Goal: Book appointment/travel/reservation

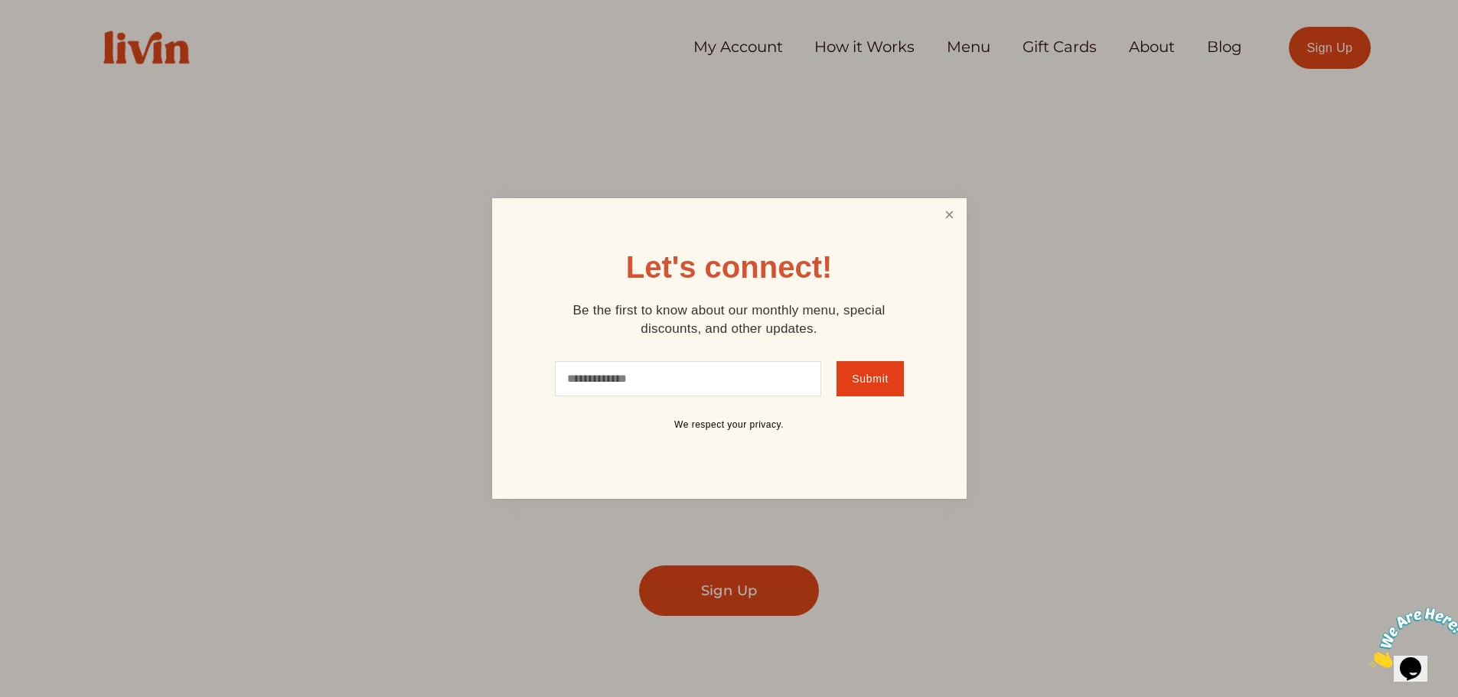
click at [946, 210] on link "Close" at bounding box center [948, 215] width 29 height 28
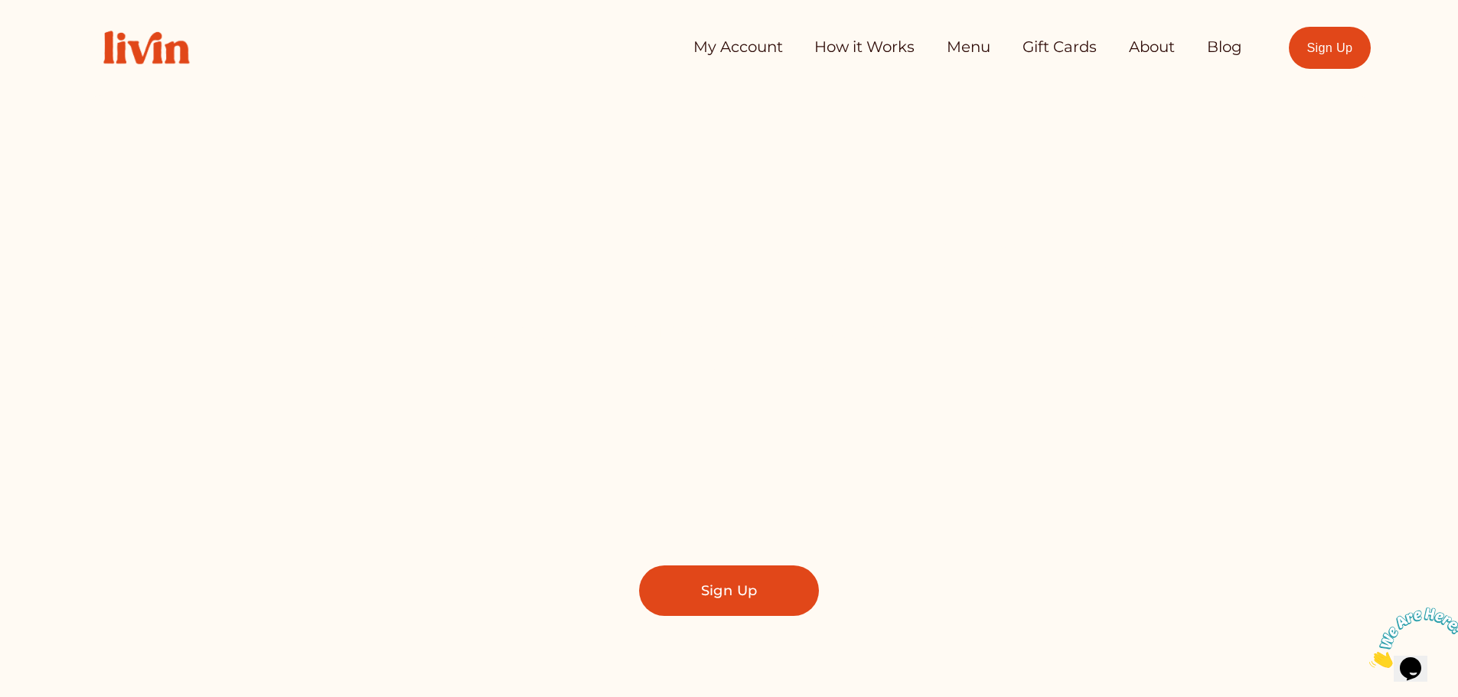
click at [767, 45] on link "My Account" at bounding box center [738, 47] width 90 height 31
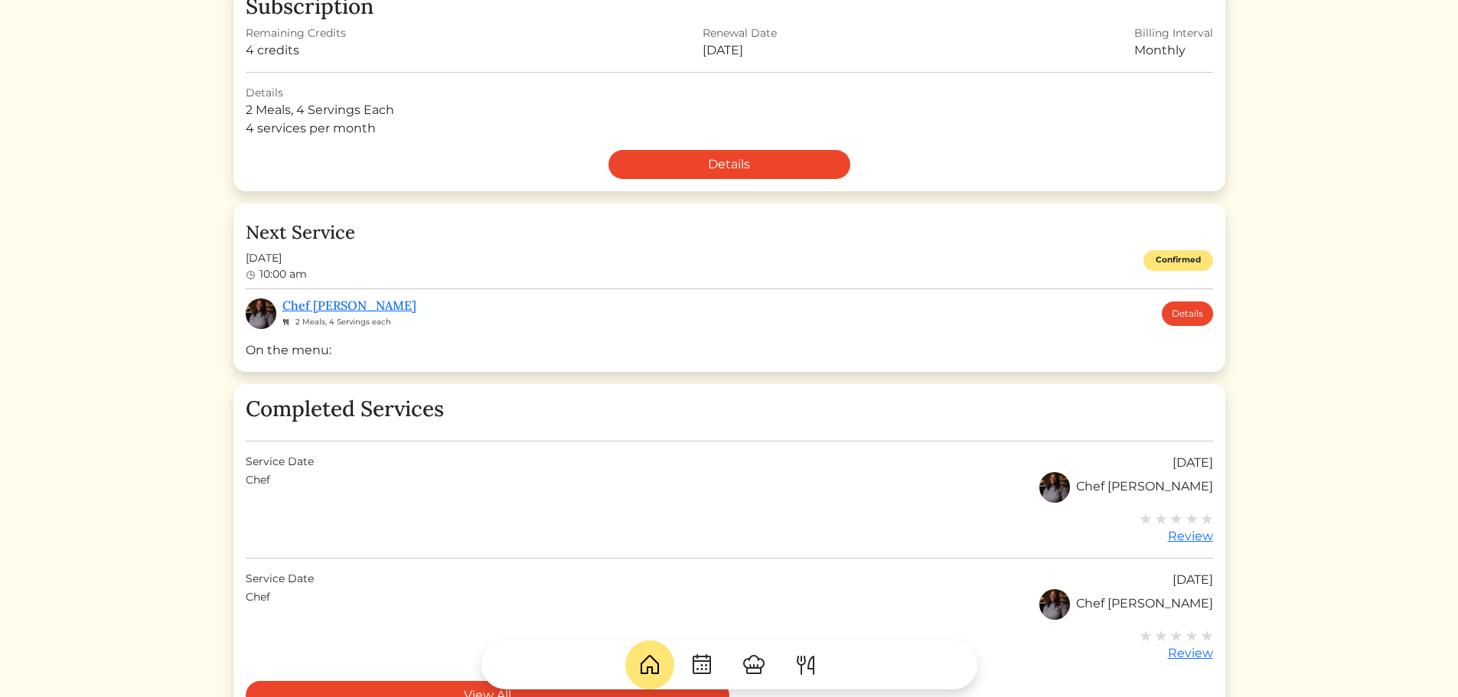
scroll to position [459, 0]
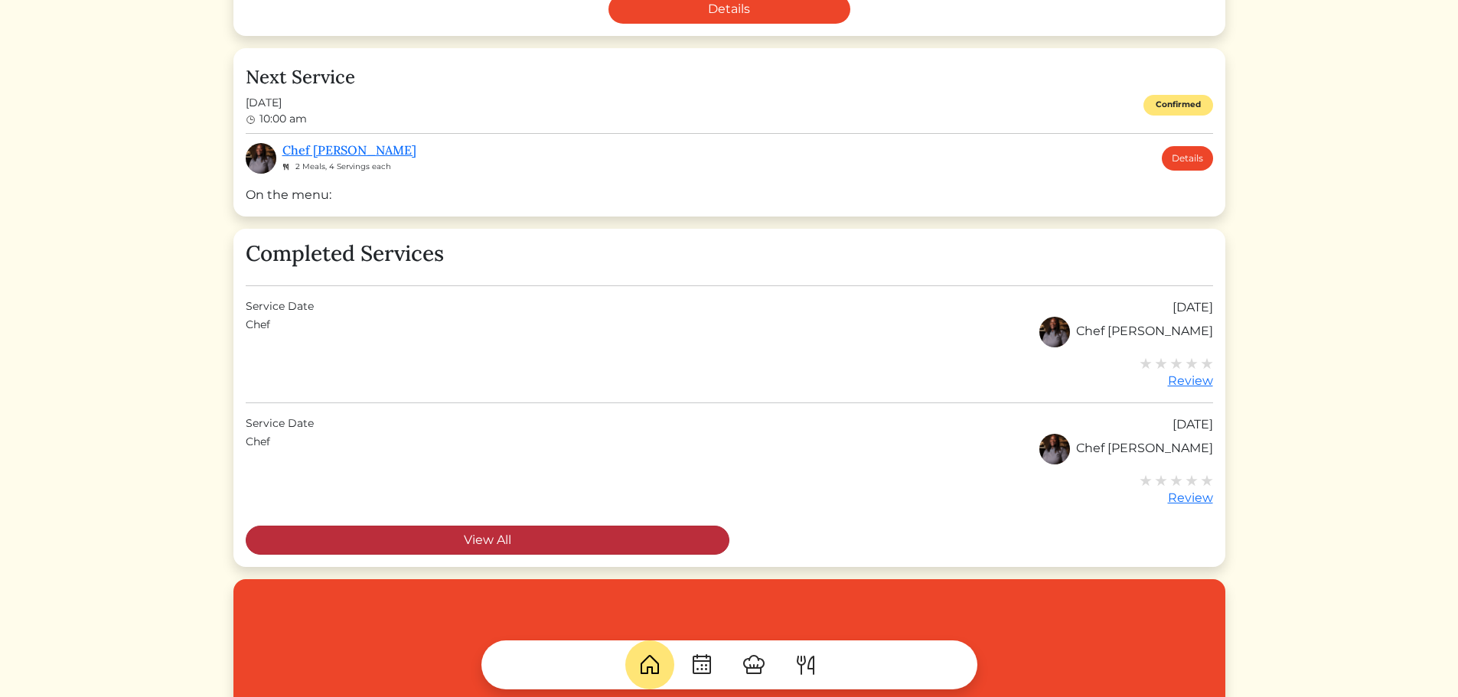
click at [464, 535] on link "View All" at bounding box center [488, 540] width 484 height 29
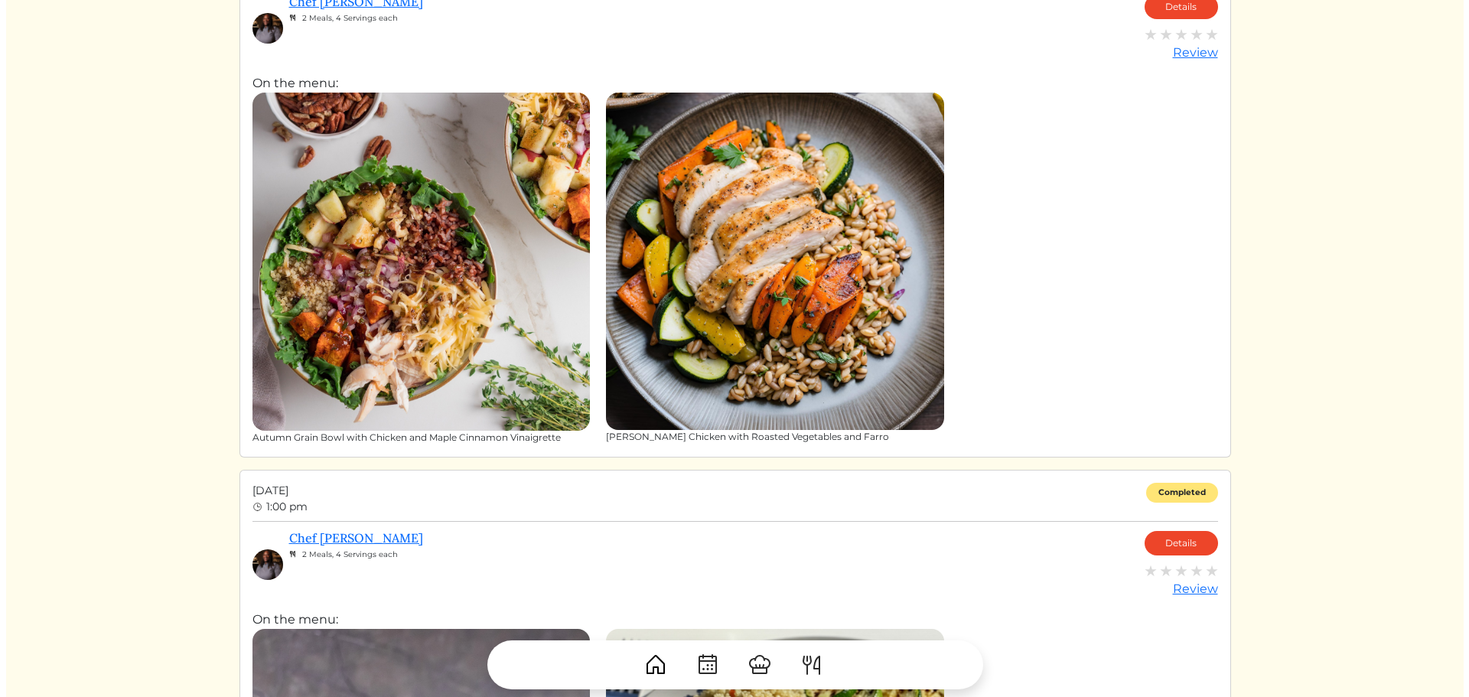
scroll to position [153, 0]
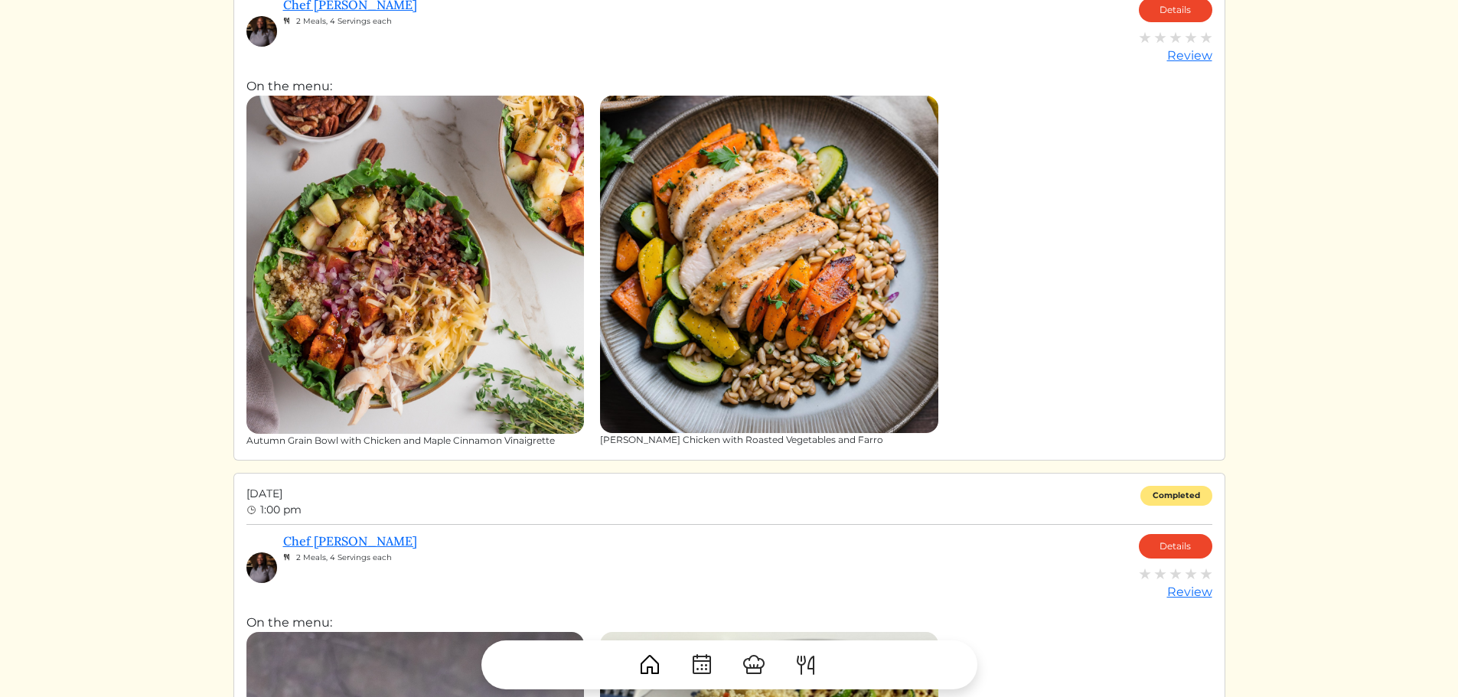
click at [552, 346] on img at bounding box center [415, 265] width 338 height 338
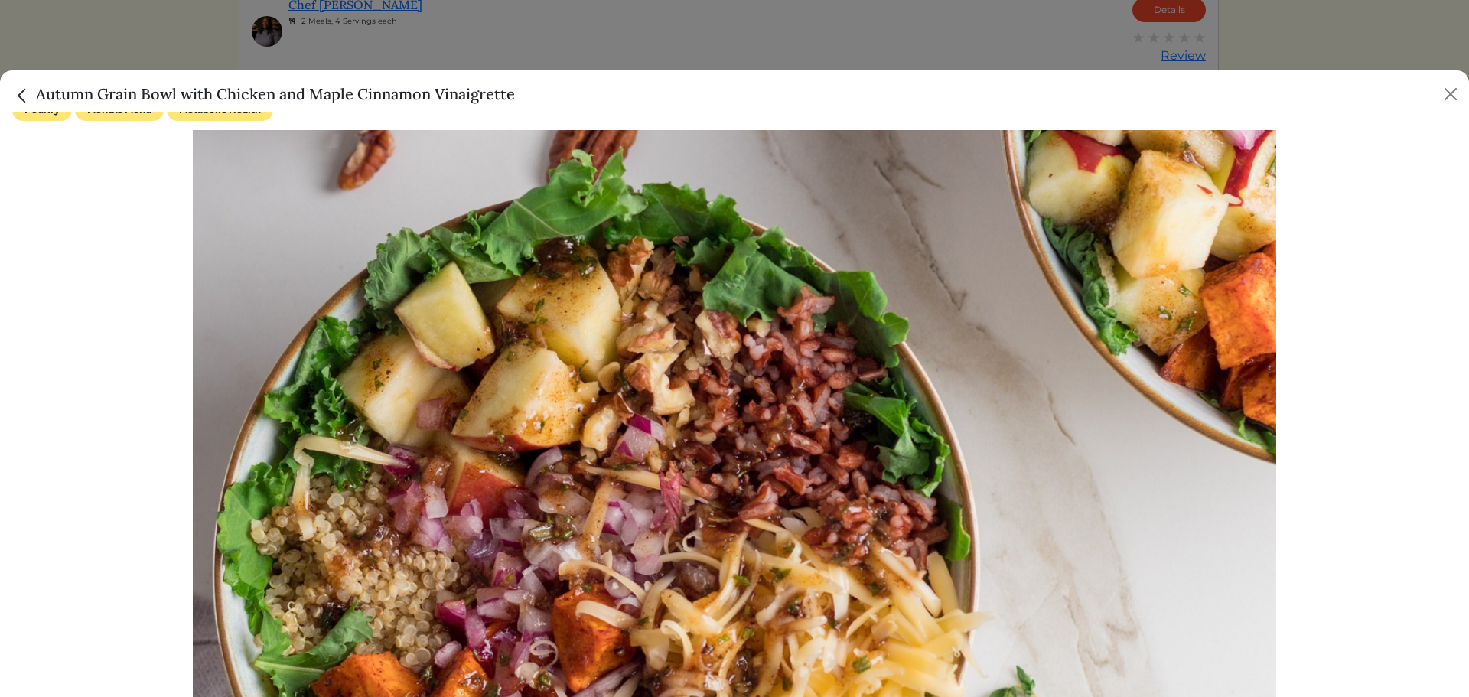
scroll to position [0, 0]
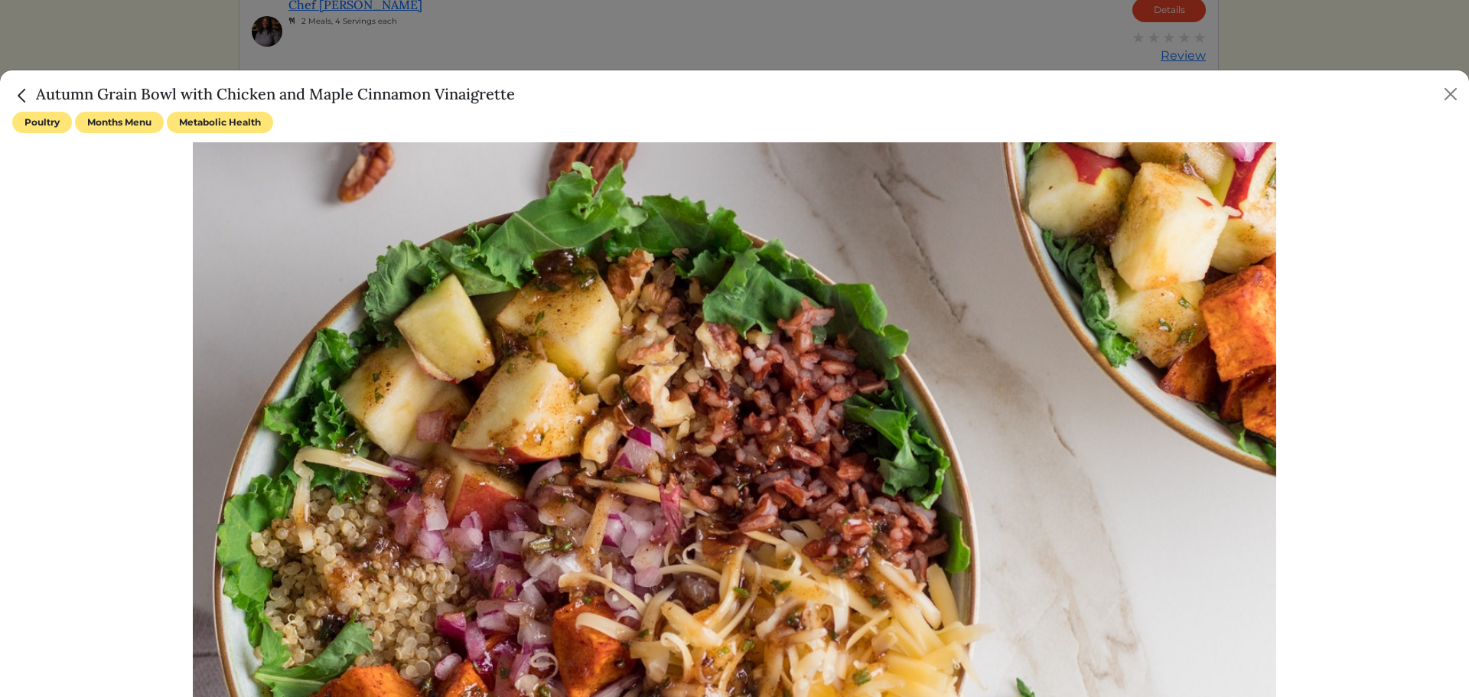
click at [21, 96] on img "Close" at bounding box center [22, 96] width 20 height 20
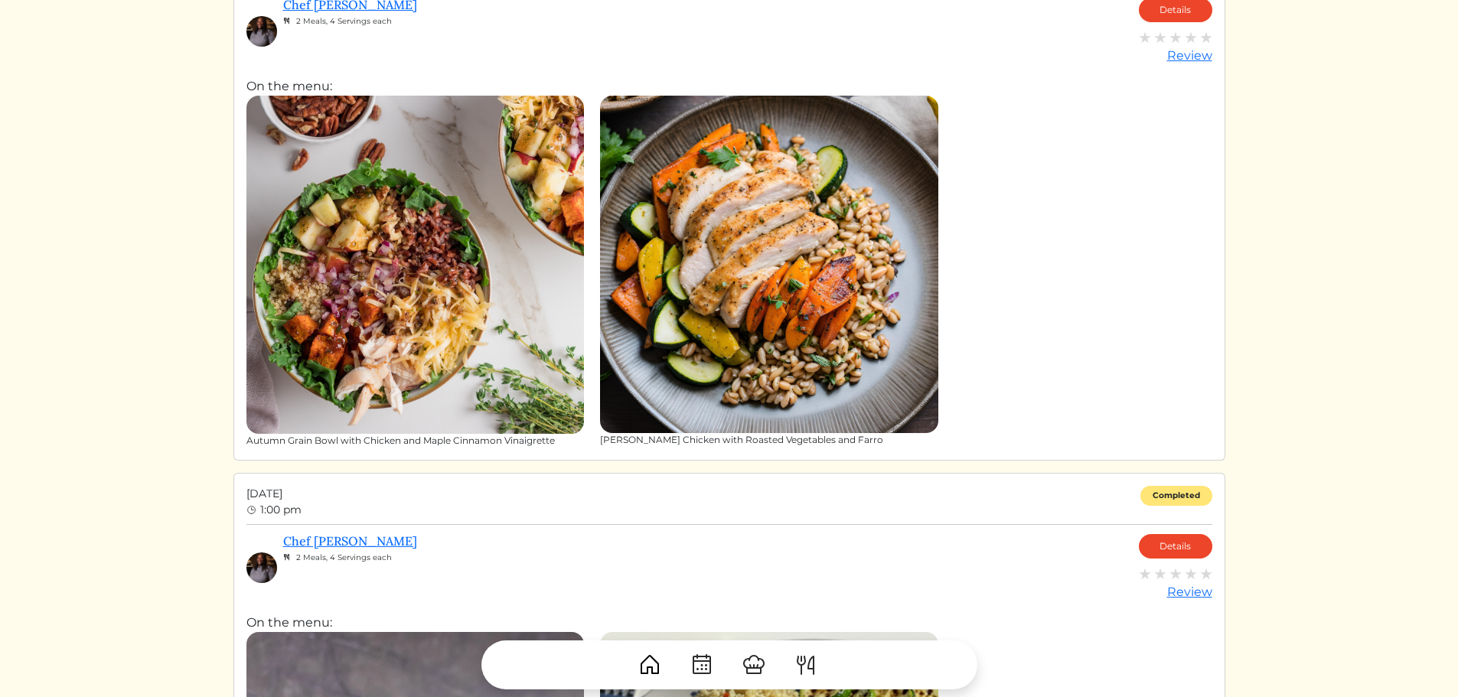
click at [729, 338] on img at bounding box center [769, 265] width 338 height 338
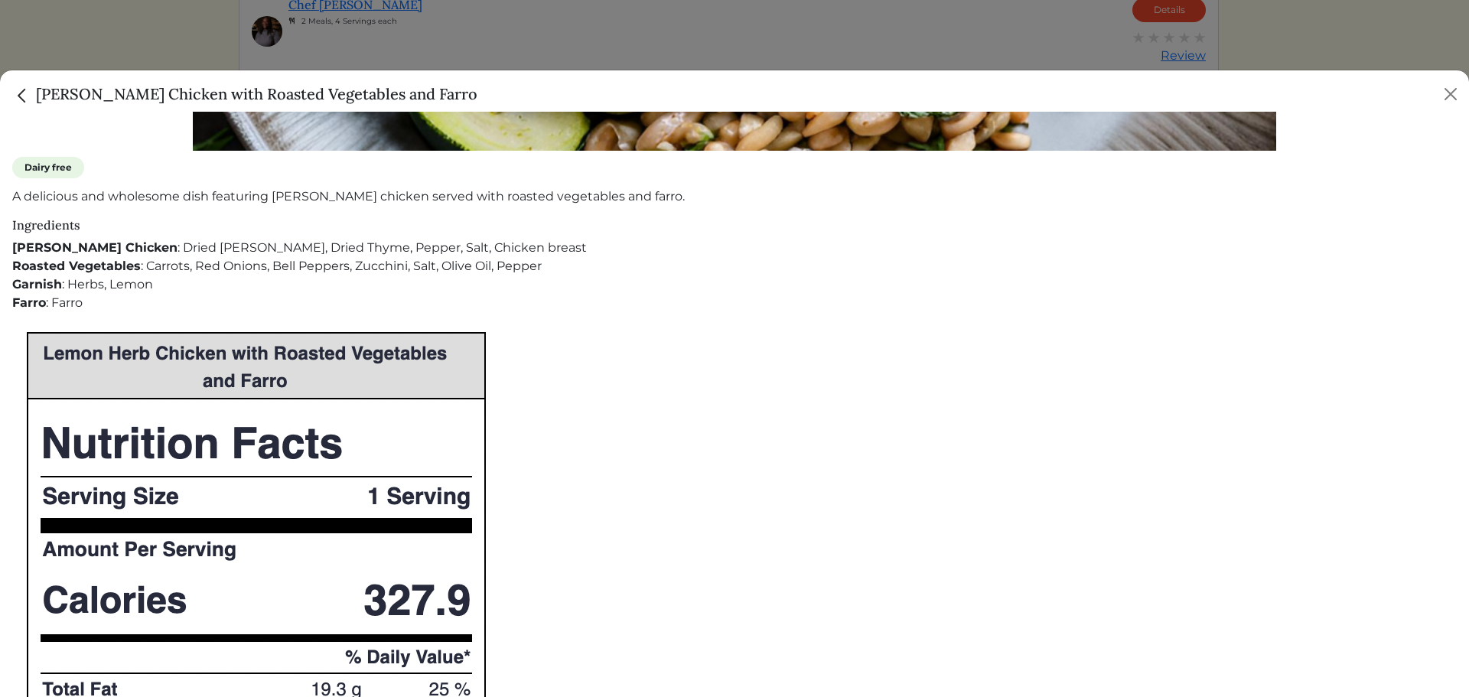
scroll to position [391, 0]
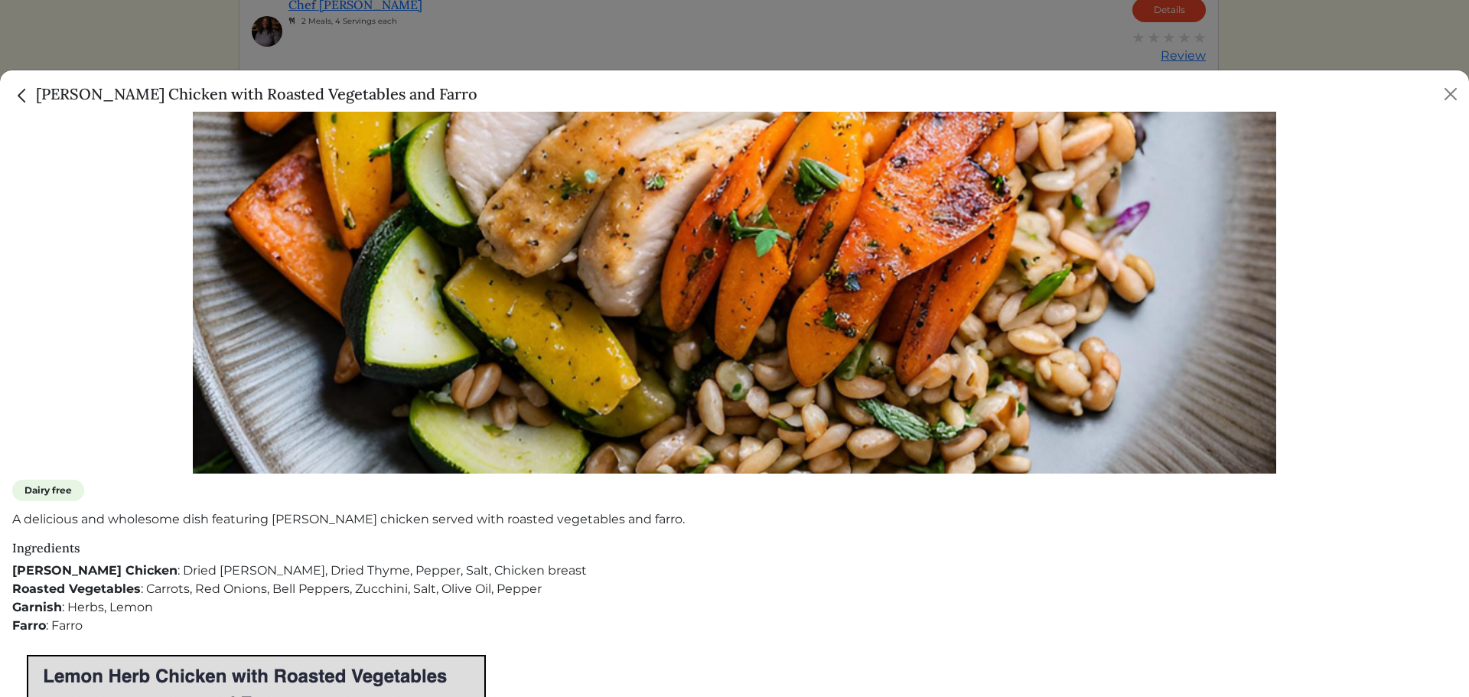
click at [25, 89] on img "Close" at bounding box center [22, 96] width 20 height 20
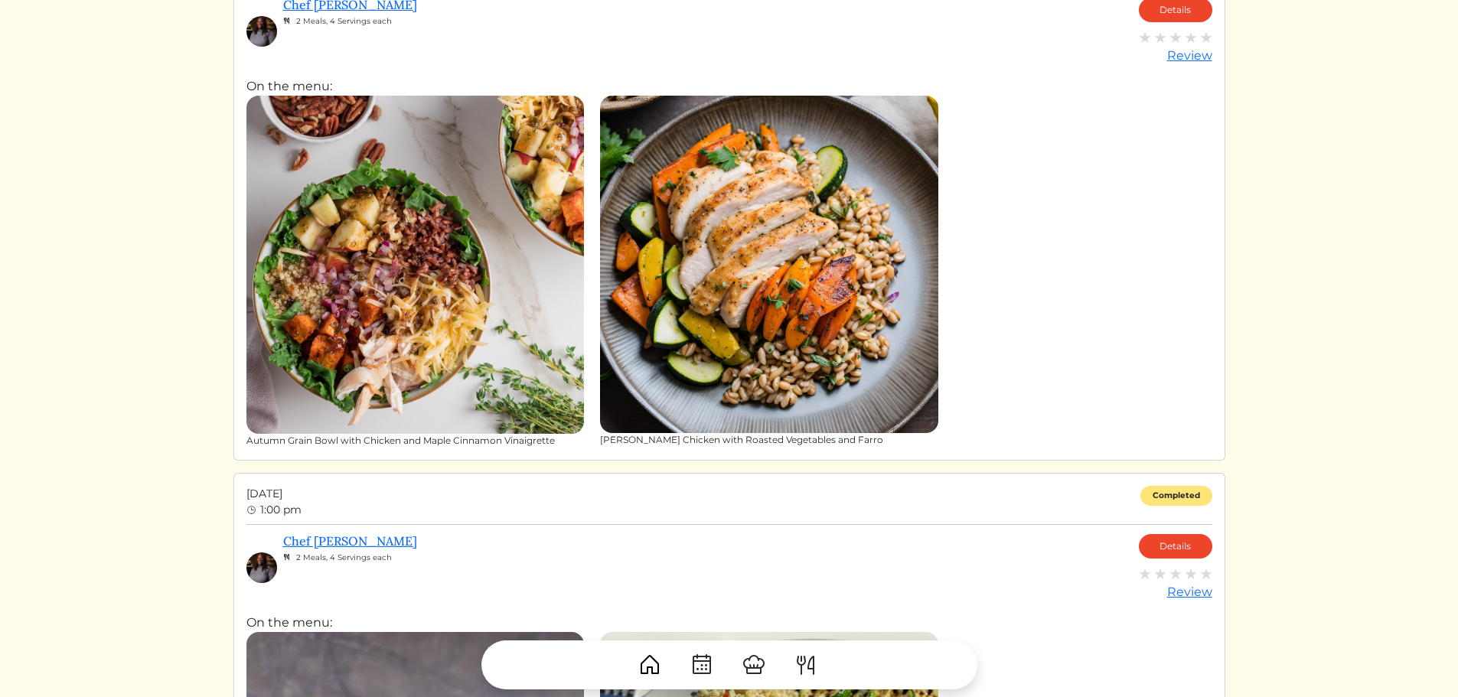
click at [341, 305] on img at bounding box center [415, 265] width 338 height 338
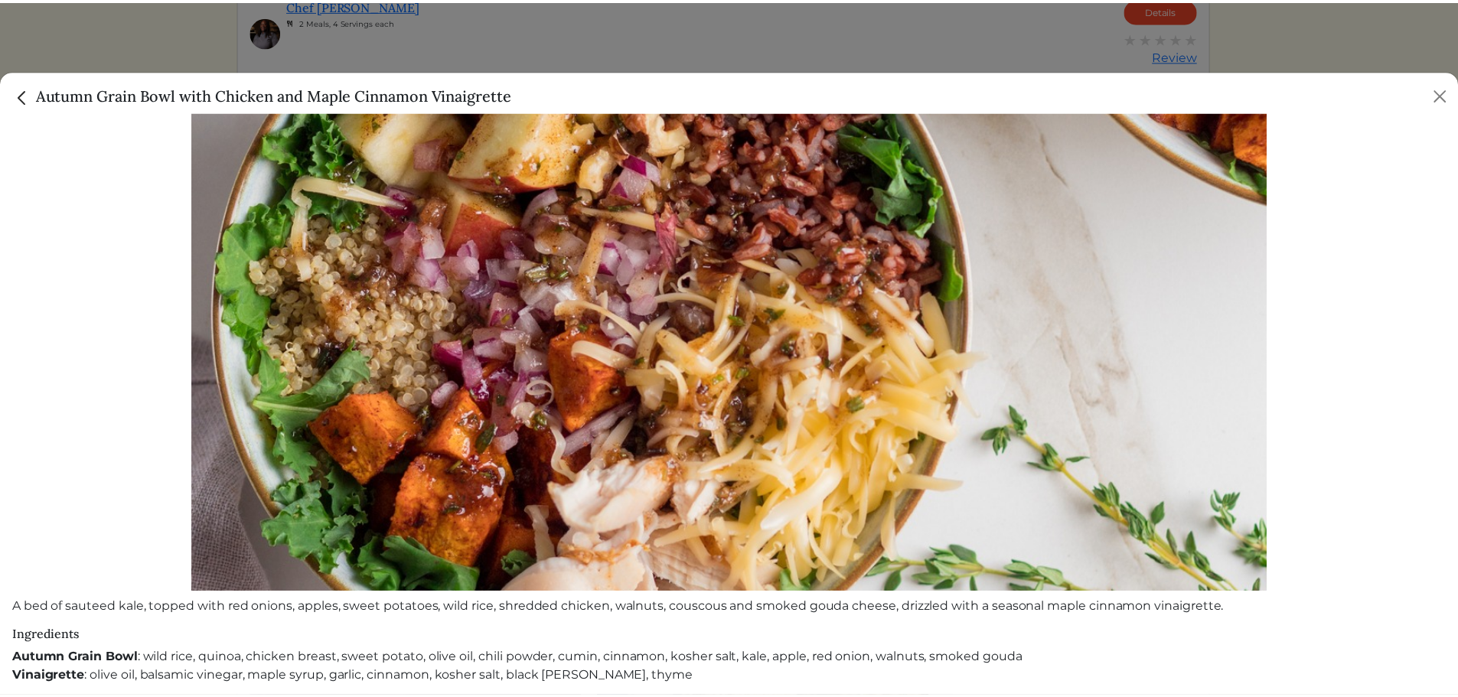
scroll to position [0, 0]
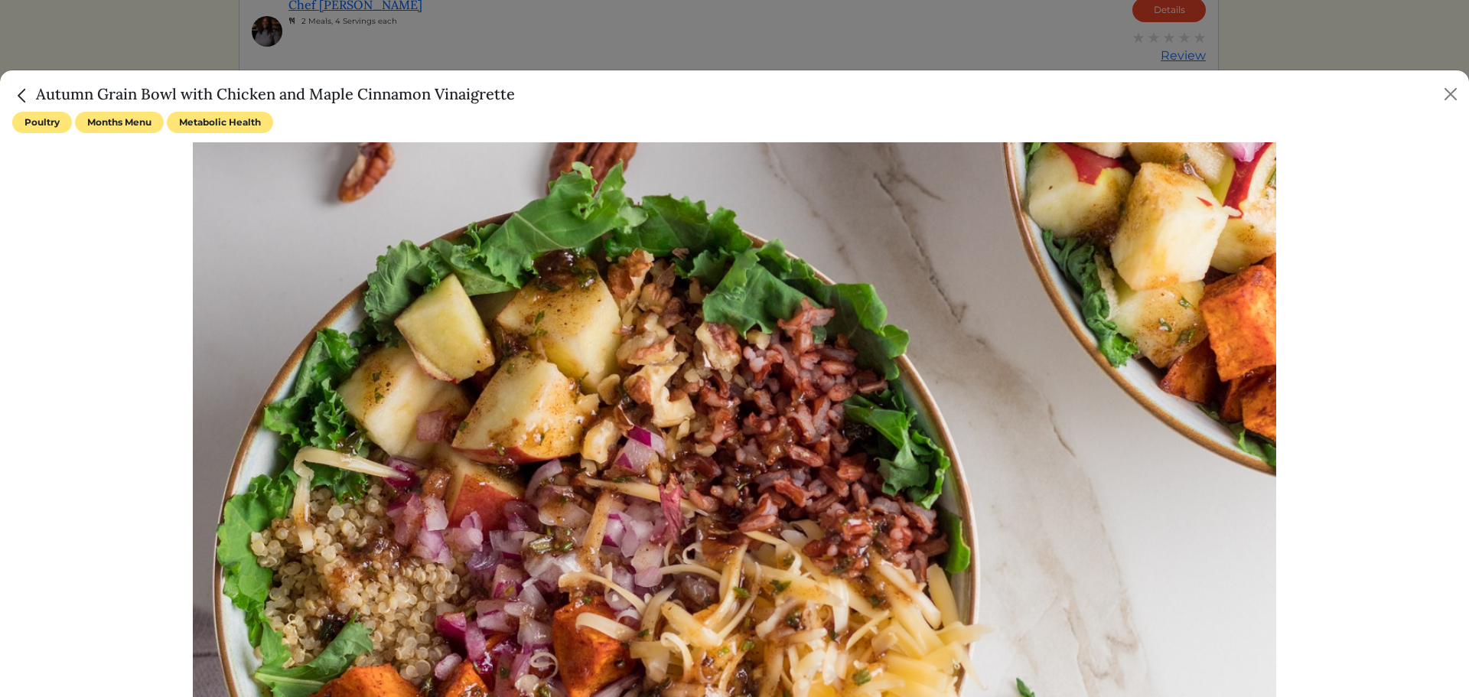
click at [27, 83] on h5 "Autumn Grain Bowl with Chicken and Maple Cinnamon Vinaigrette" at bounding box center [263, 94] width 503 height 23
click at [21, 96] on img "Close" at bounding box center [22, 96] width 20 height 20
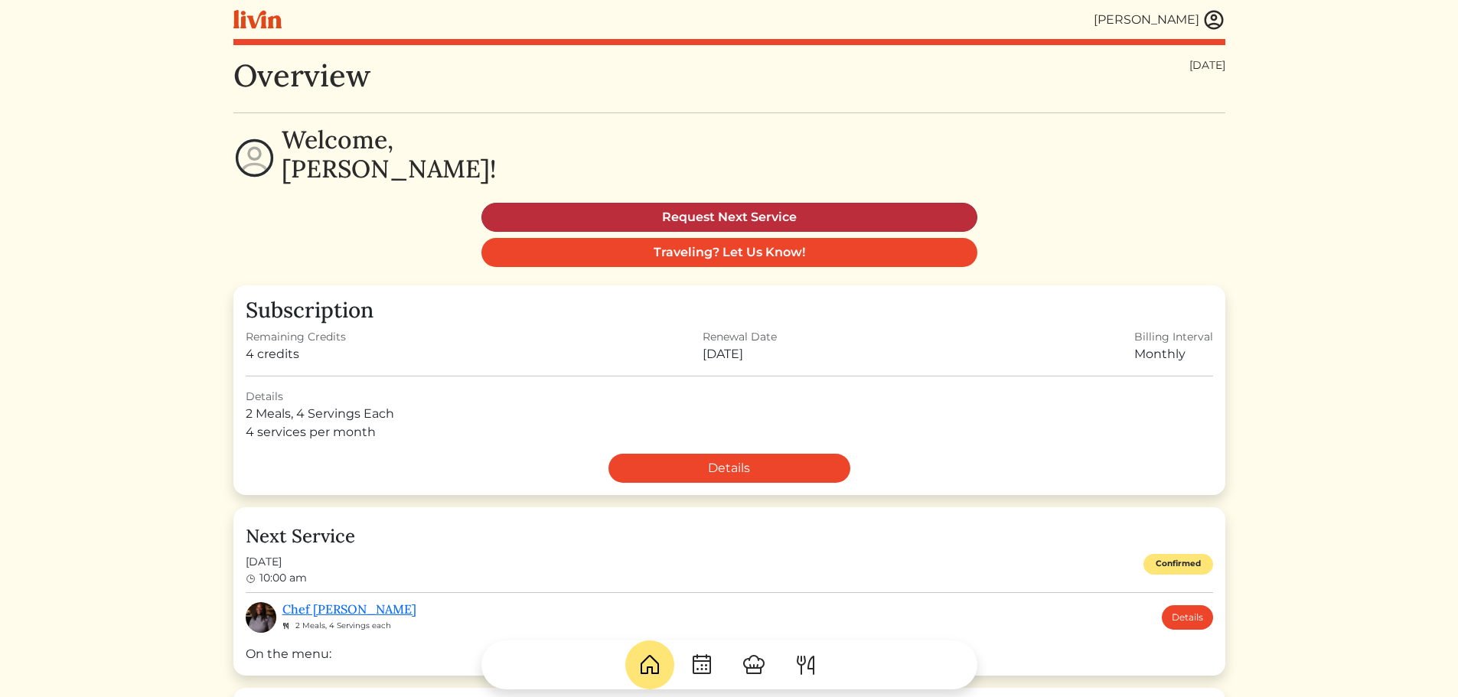
click at [598, 216] on link "Request Next Service" at bounding box center [729, 217] width 496 height 29
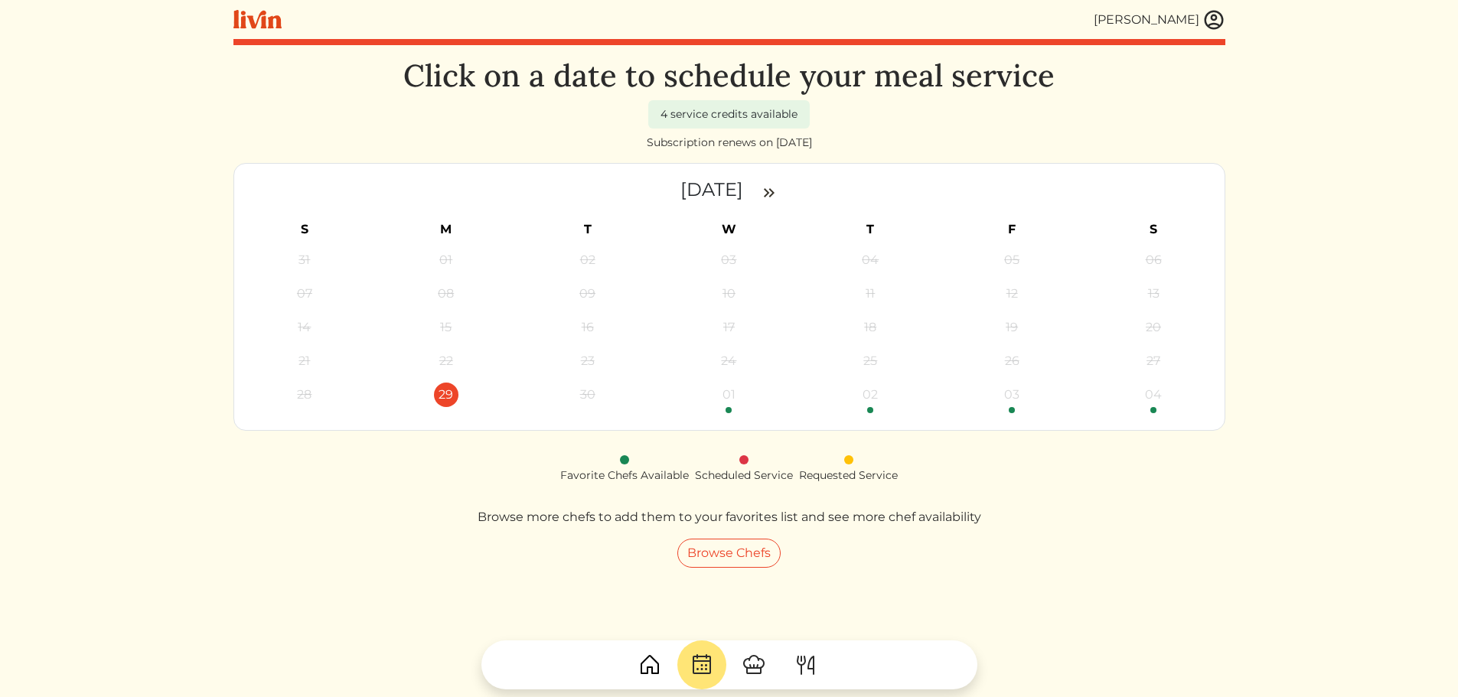
click at [778, 192] on img at bounding box center [769, 193] width 18 height 18
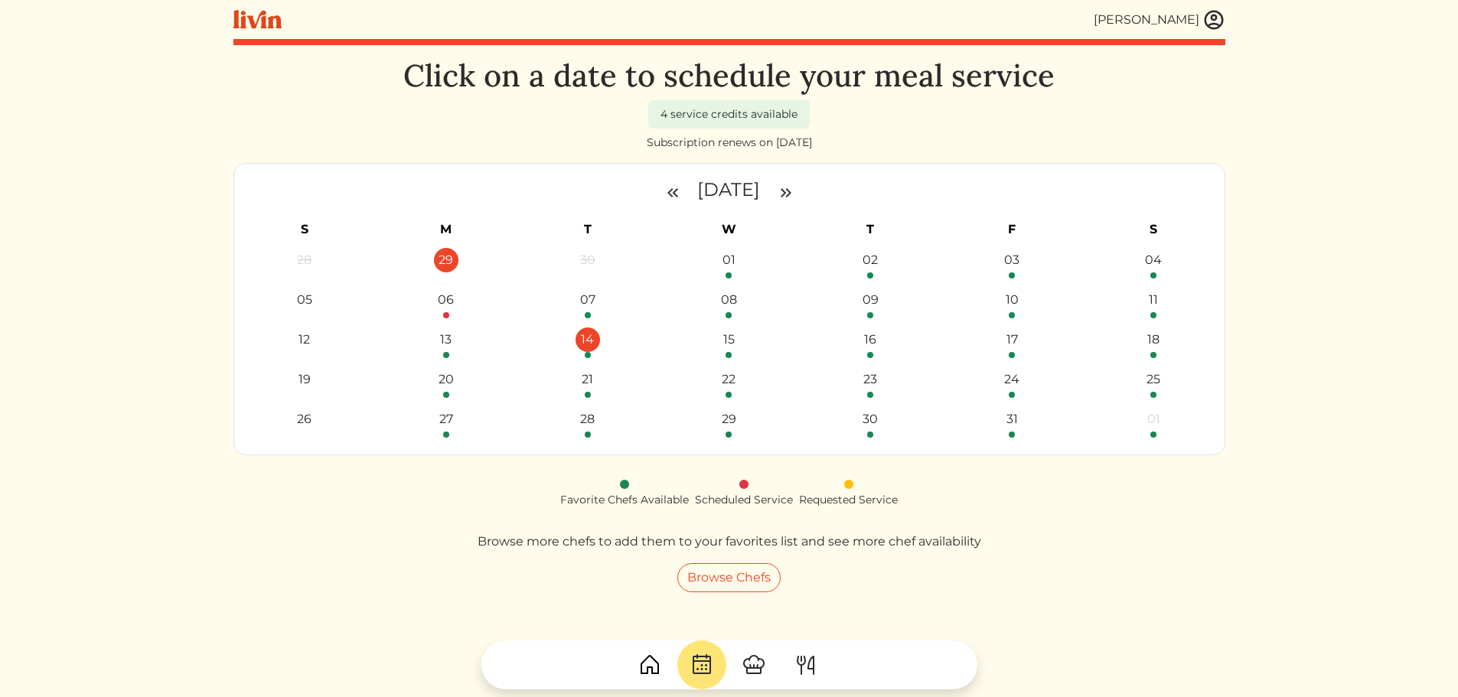
click at [589, 346] on div "14" at bounding box center [588, 340] width 24 height 24
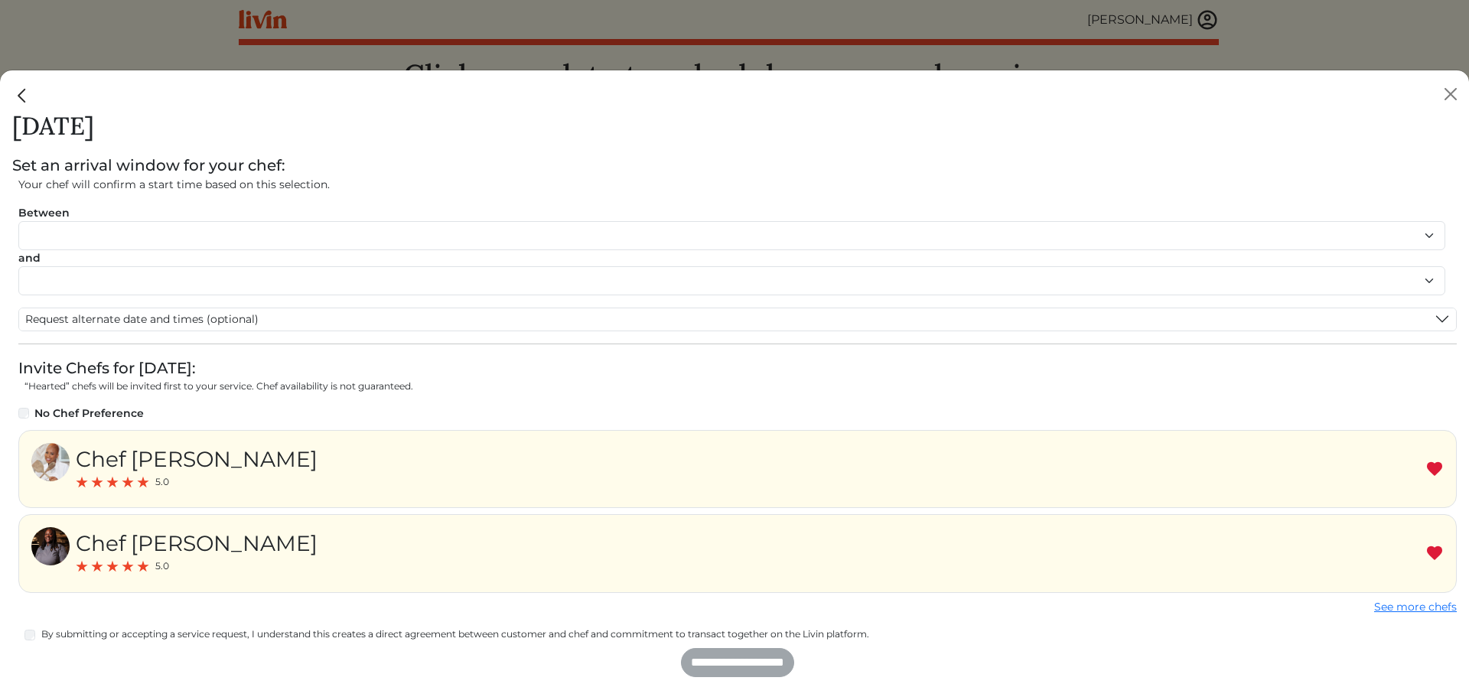
click at [1426, 468] on img at bounding box center [1435, 469] width 18 height 18
click at [339, 548] on div "Chef Akaysha 5.0" at bounding box center [737, 553] width 1439 height 78
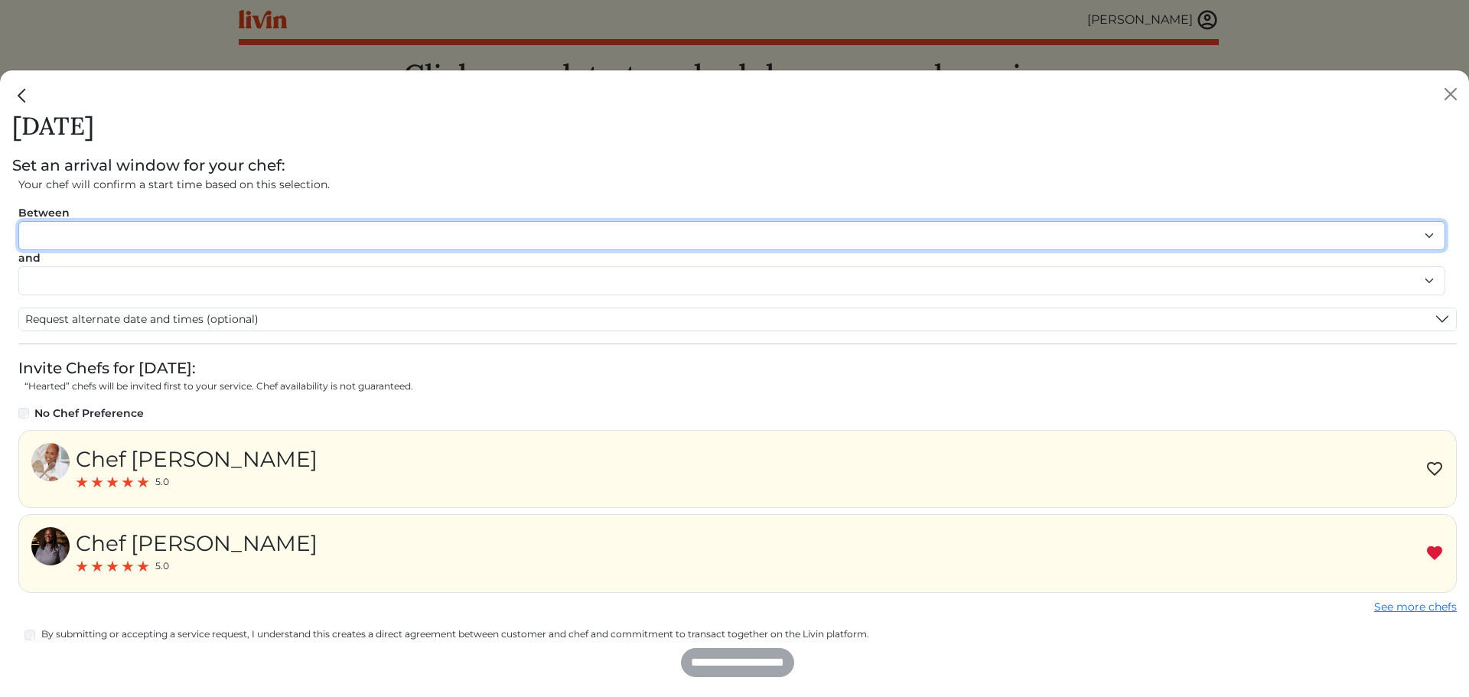
click at [107, 232] on select "******* ******* ******* ******* ******* ******* ******** ******** ******** ****…" at bounding box center [731, 235] width 1427 height 29
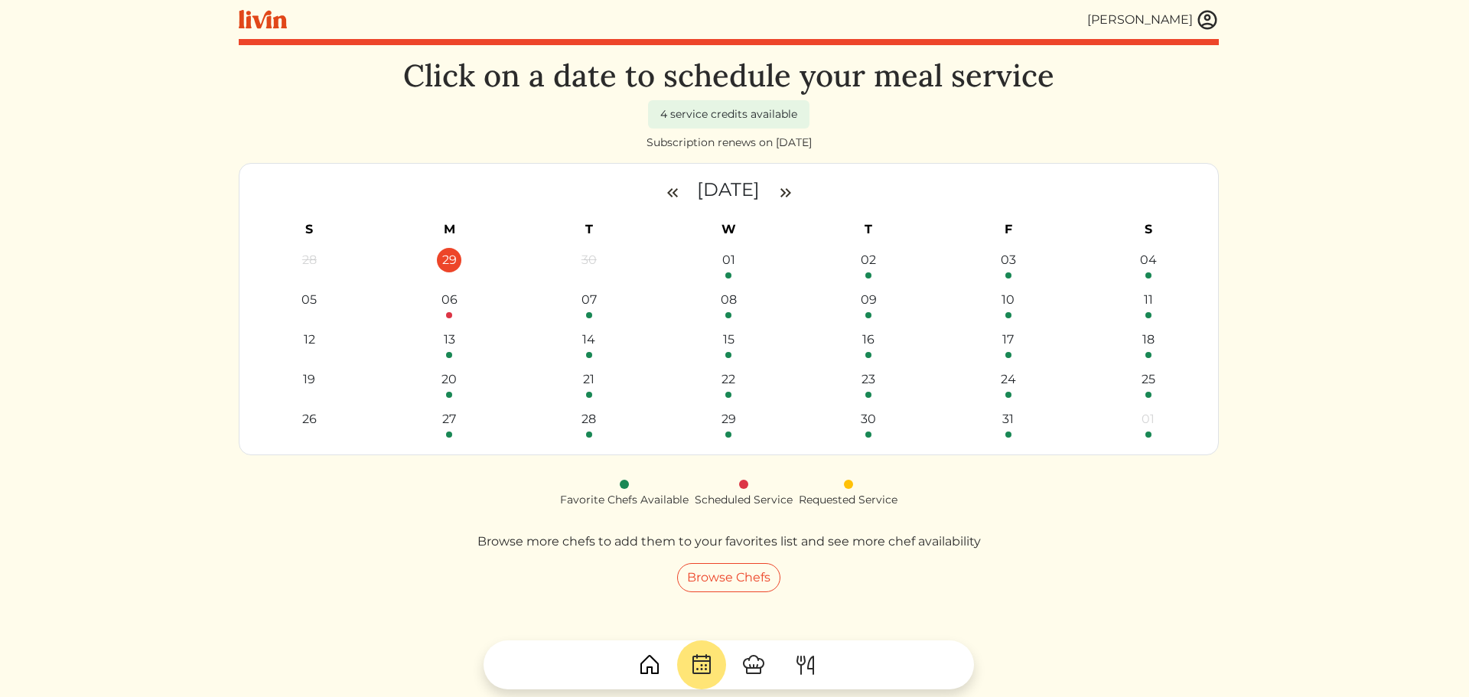
click at [164, 34] on div at bounding box center [734, 348] width 1469 height 697
